Goal: Information Seeking & Learning: Learn about a topic

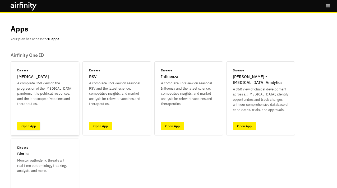
click at [30, 124] on link "Open App" at bounding box center [28, 126] width 23 height 8
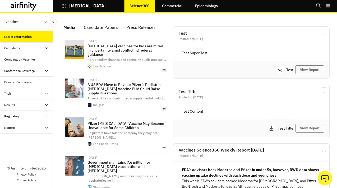
scroll to position [376, 158]
click at [28, 93] on div "Trials" at bounding box center [28, 93] width 49 height 5
click at [22, 108] on div "Table" at bounding box center [26, 104] width 53 height 11
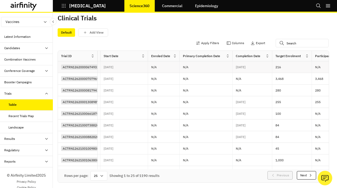
scroll to position [0, 443]
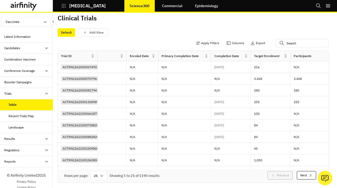
click at [245, 58] on icon at bounding box center [246, 56] width 4 height 4
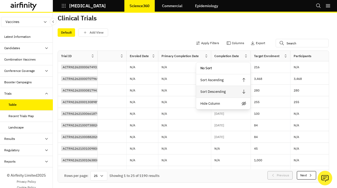
click at [231, 88] on div "Sort Descending" at bounding box center [223, 92] width 54 height 12
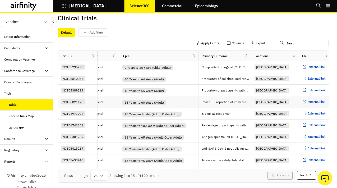
scroll to position [0, 701]
click at [306, 172] on button "Next" at bounding box center [305, 175] width 19 height 8
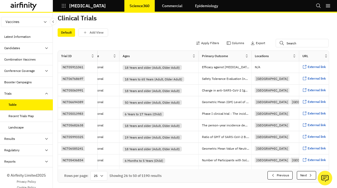
click at [306, 172] on button "Next" at bounding box center [305, 175] width 19 height 8
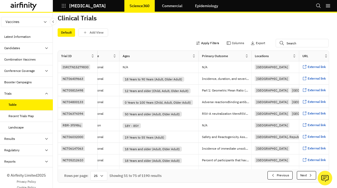
click at [211, 41] on button "Apply Filters" at bounding box center [207, 43] width 23 height 8
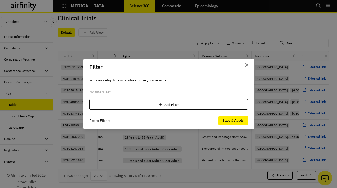
click at [114, 104] on div "Add Filter" at bounding box center [168, 104] width 158 height 11
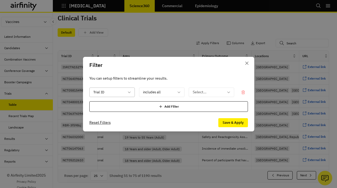
click at [112, 94] on div at bounding box center [108, 92] width 31 height 7
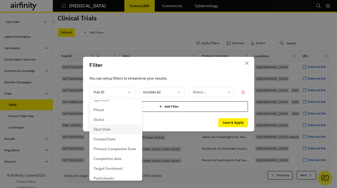
scroll to position [45, 0]
click at [113, 108] on div "Sponsors" at bounding box center [115, 110] width 44 height 6
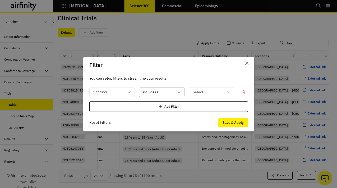
click at [162, 96] on div "includes all" at bounding box center [157, 92] width 37 height 9
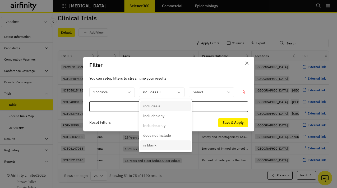
click at [154, 147] on p "is blank" at bounding box center [149, 145] width 13 height 6
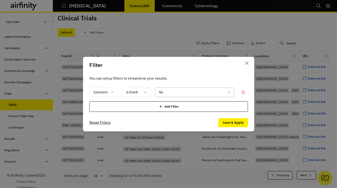
click at [207, 92] on div at bounding box center [191, 92] width 65 height 7
click at [183, 117] on div "Yes" at bounding box center [181, 116] width 44 height 6
click at [239, 122] on button "Save & Apply" at bounding box center [233, 122] width 30 height 9
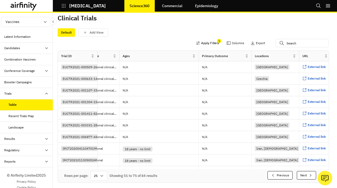
click at [212, 42] on button "Apply Filters" at bounding box center [207, 43] width 23 height 8
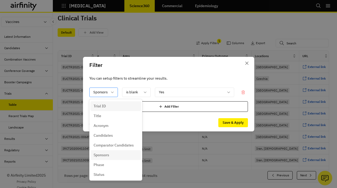
click at [112, 91] on icon at bounding box center [112, 92] width 4 height 4
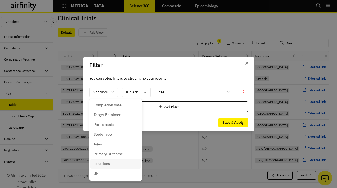
click at [110, 162] on div "Locations" at bounding box center [115, 164] width 44 height 6
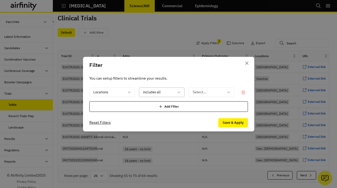
click at [166, 95] on div at bounding box center [158, 92] width 31 height 7
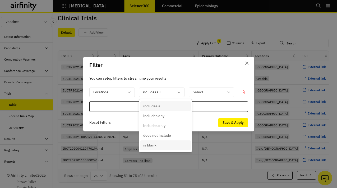
click at [155, 143] on p "is blank" at bounding box center [149, 145] width 13 height 6
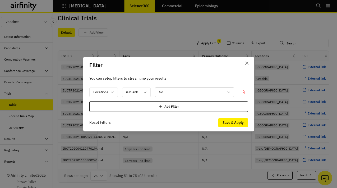
click at [194, 94] on div at bounding box center [191, 92] width 65 height 7
click at [180, 113] on div "Yes" at bounding box center [181, 116] width 44 height 6
click at [238, 124] on button "Save & Apply" at bounding box center [233, 122] width 30 height 9
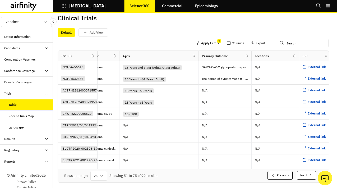
click at [216, 42] on button "Apply Filters" at bounding box center [207, 43] width 23 height 8
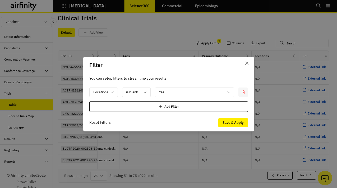
click at [242, 91] on icon at bounding box center [243, 92] width 4 height 4
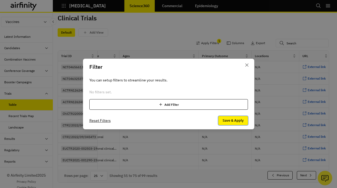
click at [239, 124] on button "Save & Apply" at bounding box center [233, 120] width 30 height 9
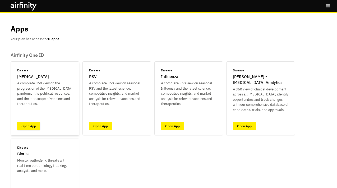
click at [28, 124] on link "Open App" at bounding box center [28, 126] width 23 height 8
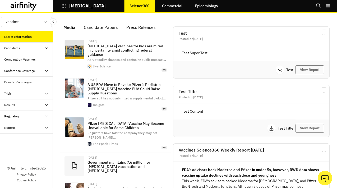
scroll to position [376, 158]
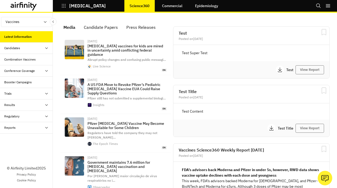
click at [29, 90] on div "Trials" at bounding box center [26, 93] width 53 height 11
click at [24, 105] on div "Table" at bounding box center [30, 104] width 44 height 5
